Goal: Ask a question

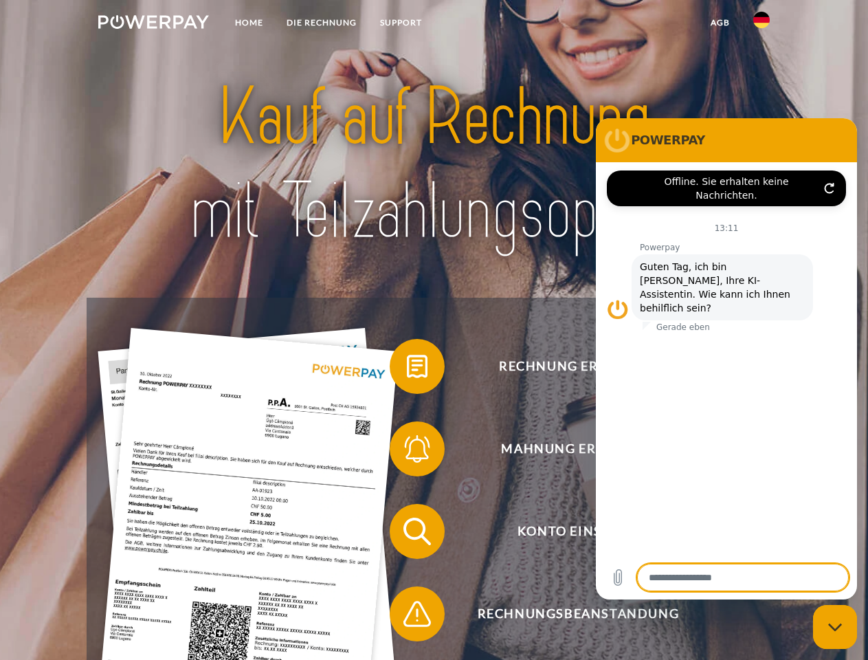
click at [153, 24] on img at bounding box center [153, 22] width 111 height 14
click at [762, 24] on img at bounding box center [762, 20] width 17 height 17
click at [720, 23] on link "agb" at bounding box center [720, 22] width 43 height 25
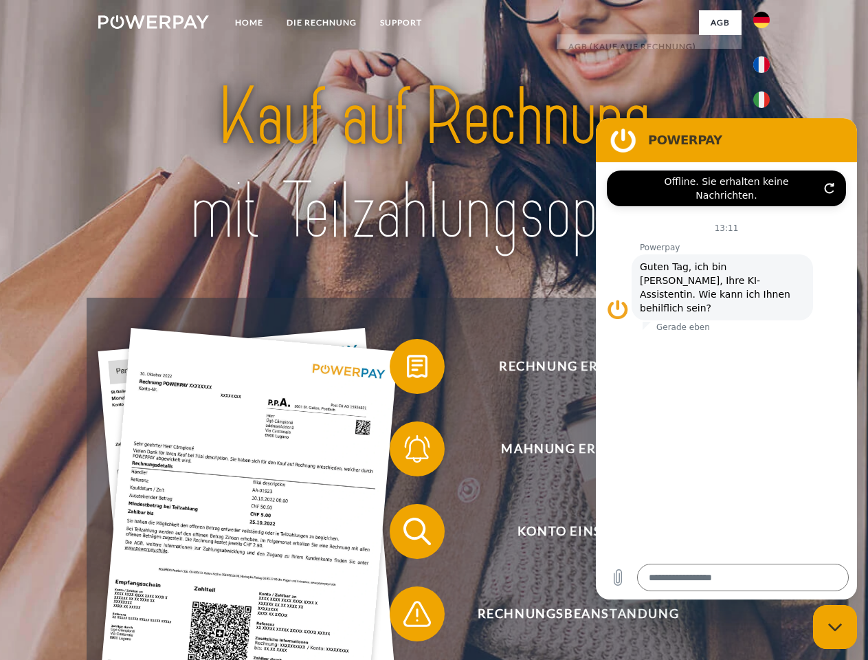
click at [407, 369] on span at bounding box center [396, 366] width 69 height 69
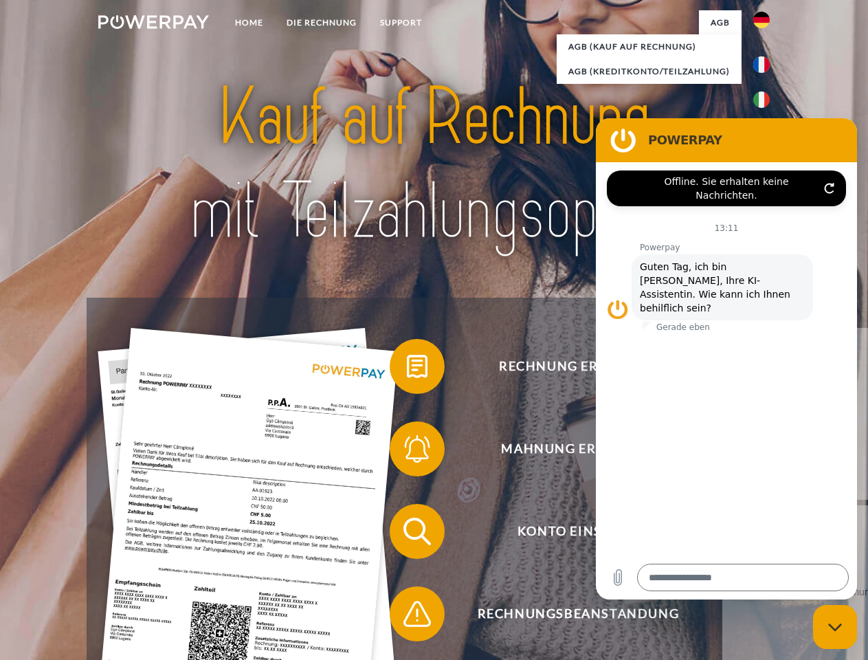
click at [407, 452] on span at bounding box center [396, 449] width 69 height 69
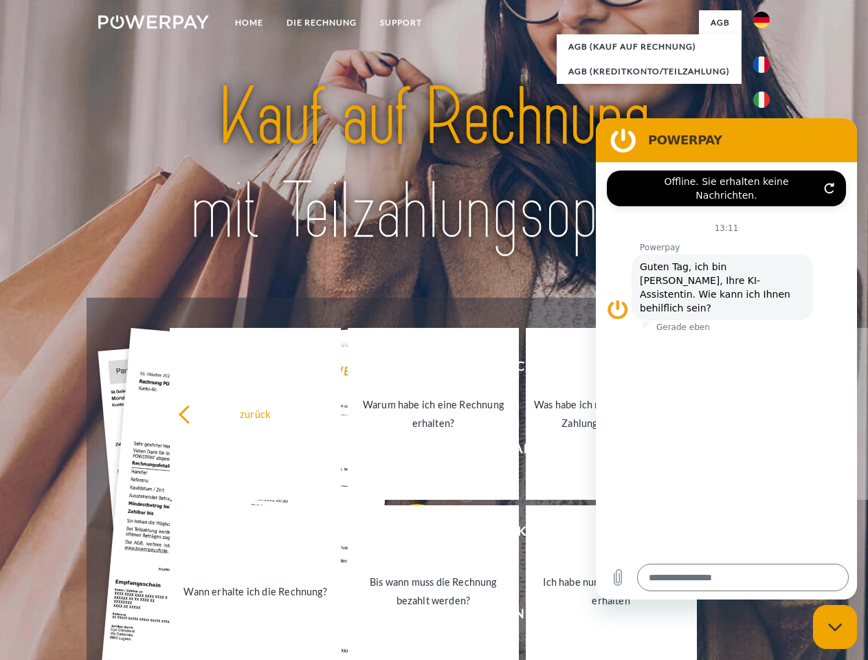
click at [407, 534] on link "Bis wann muss die Rechnung bezahlt werden?" at bounding box center [433, 591] width 171 height 172
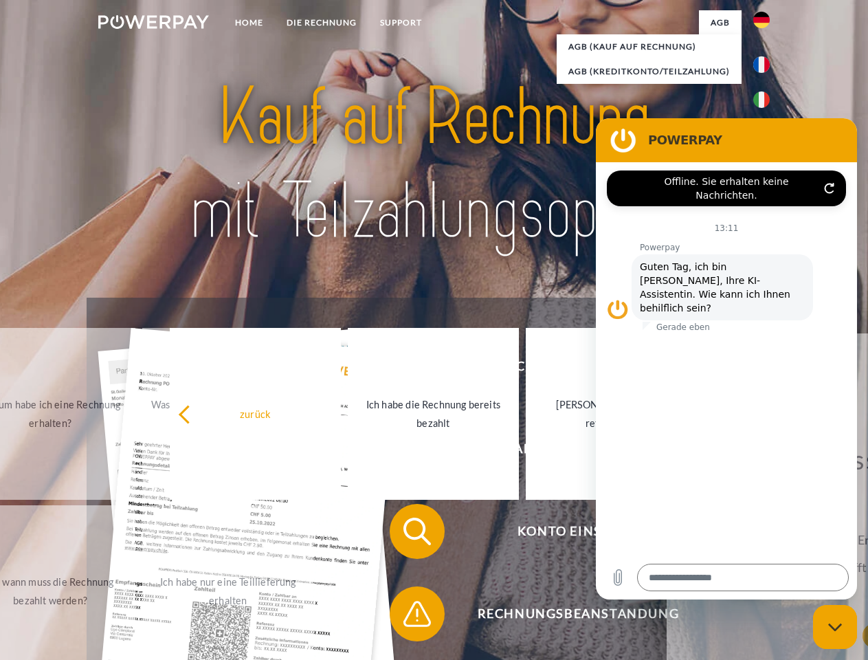
click at [407, 617] on span at bounding box center [396, 614] width 69 height 69
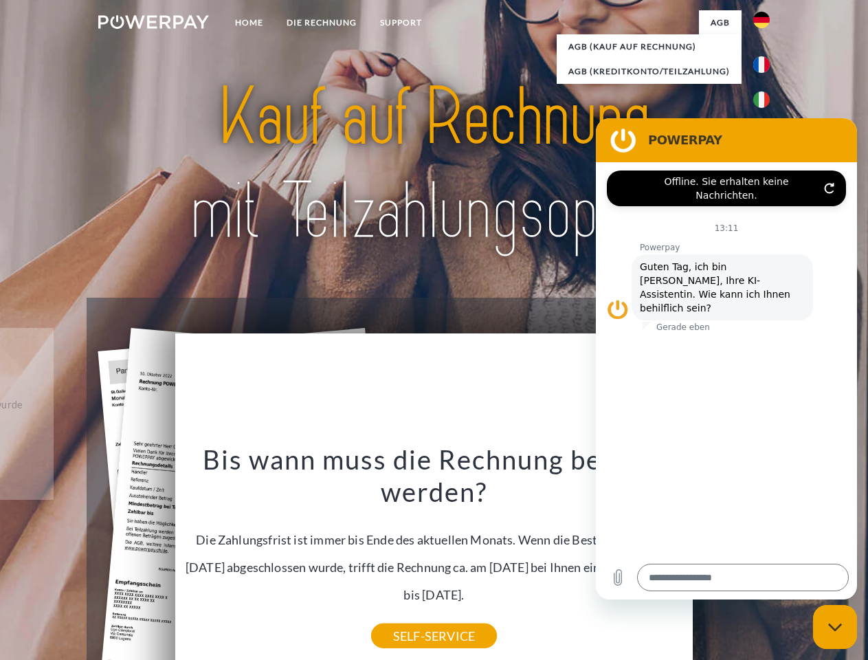
click at [835, 627] on icon "Messaging-Fenster schließen" at bounding box center [836, 627] width 14 height 9
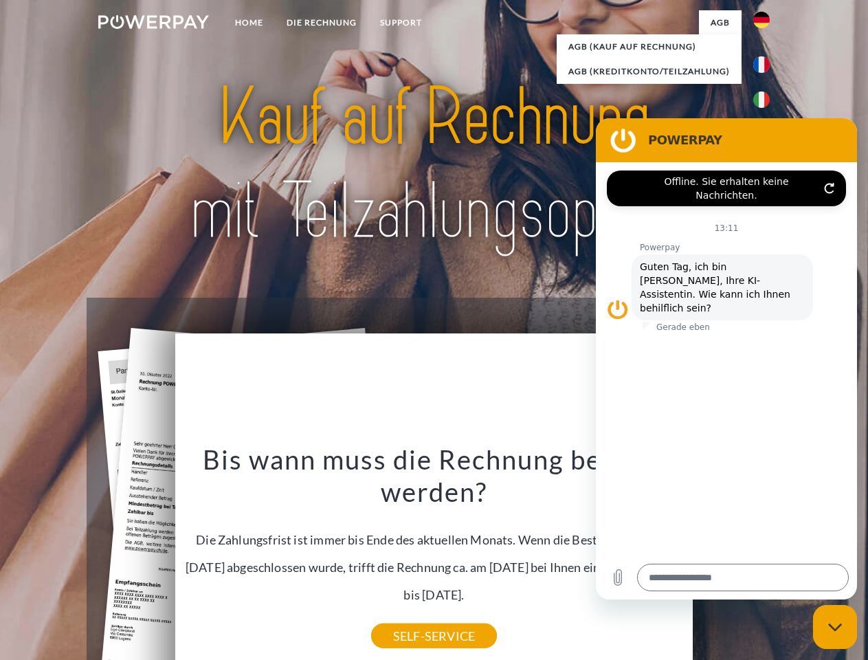
type textarea "*"
